Goal: Ask a question

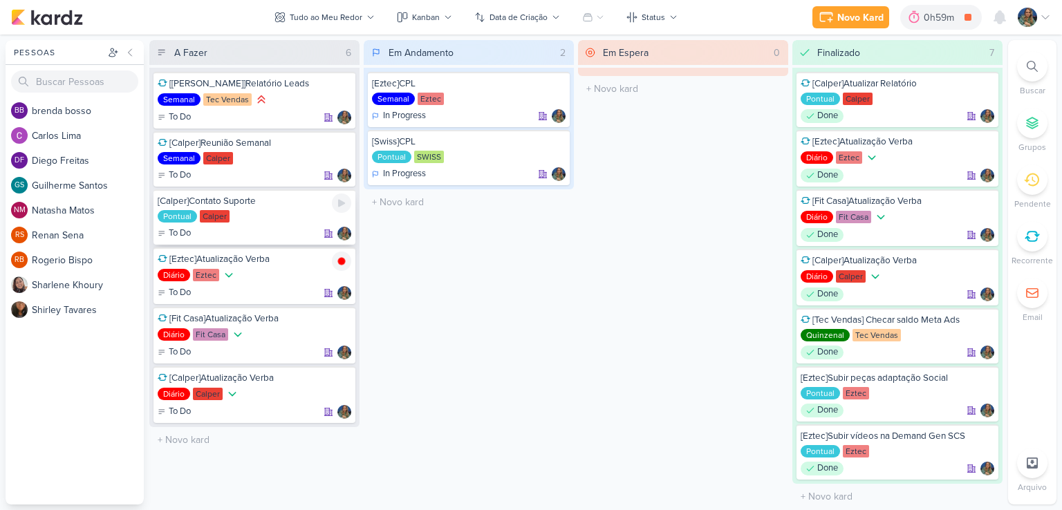
click at [276, 225] on div "[Calper]Contato Suporte Pontual [GEOGRAPHIC_DATA] To Do" at bounding box center [254, 216] width 202 height 55
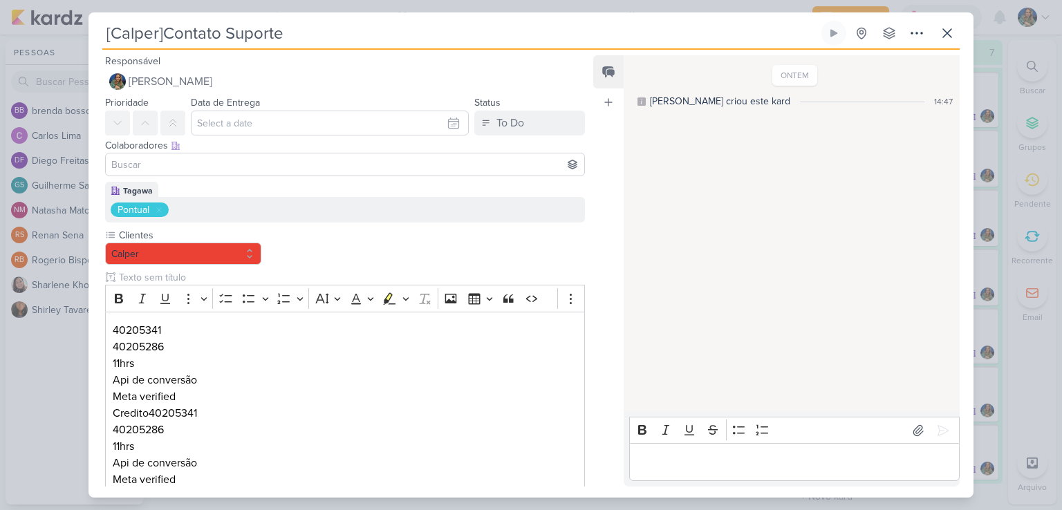
click at [284, 216] on div "Pontual" at bounding box center [345, 210] width 480 height 26
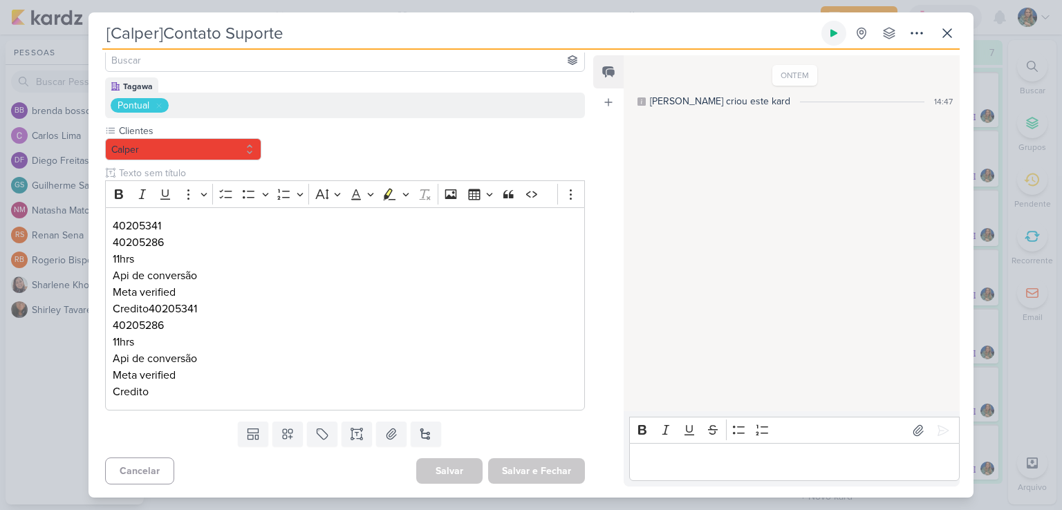
click at [838, 34] on icon at bounding box center [833, 33] width 11 height 11
click at [942, 35] on icon at bounding box center [947, 33] width 17 height 17
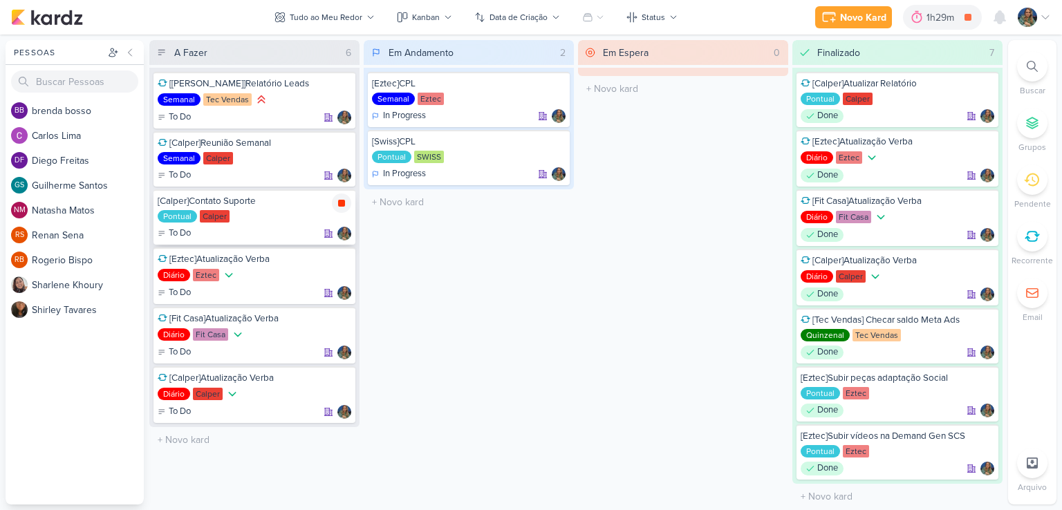
click at [348, 204] on div at bounding box center [341, 203] width 19 height 19
click at [340, 266] on div at bounding box center [341, 261] width 19 height 19
